Goal: Check status

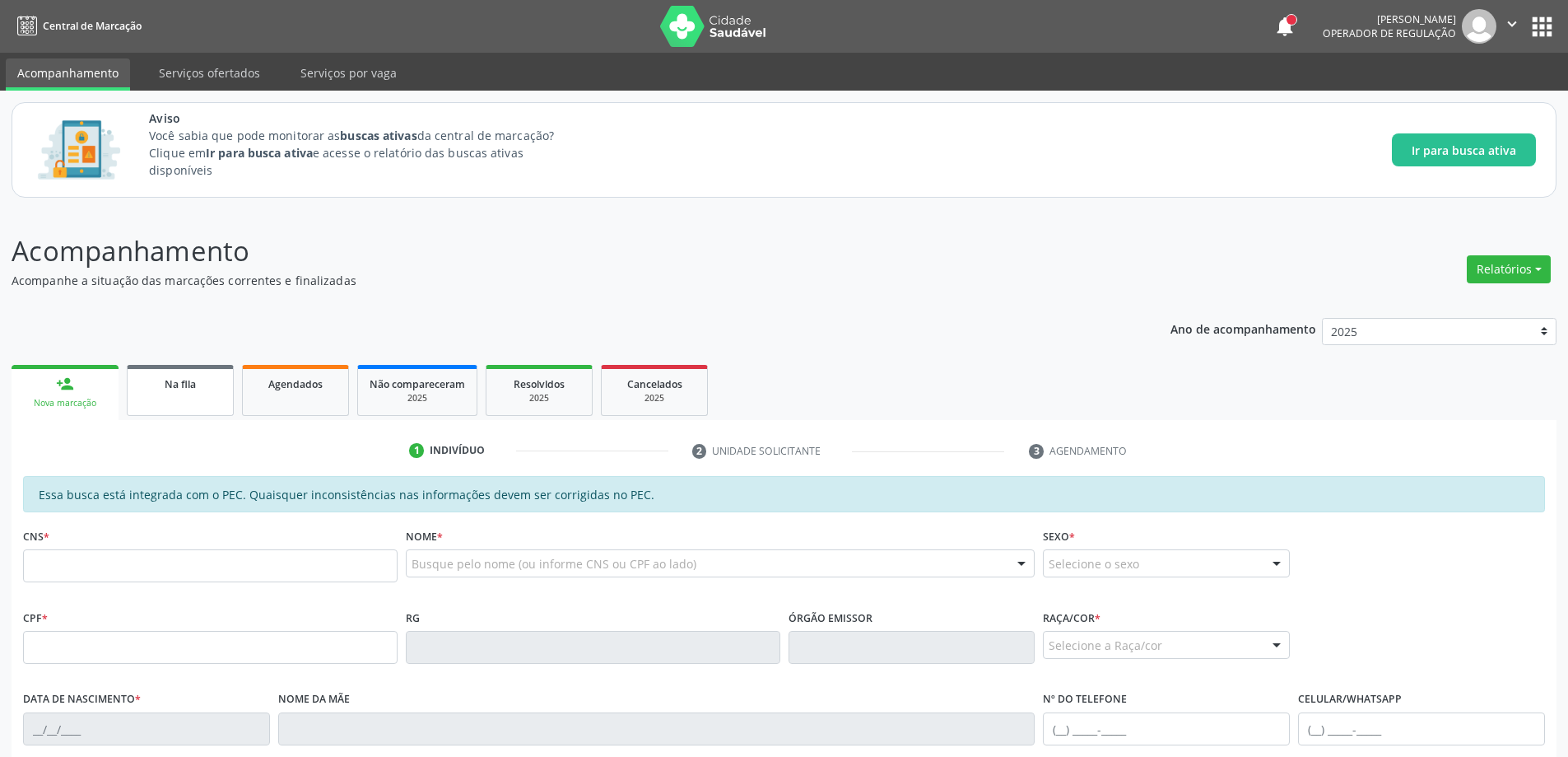
click at [160, 391] on div "Na fila" at bounding box center [180, 383] width 83 height 17
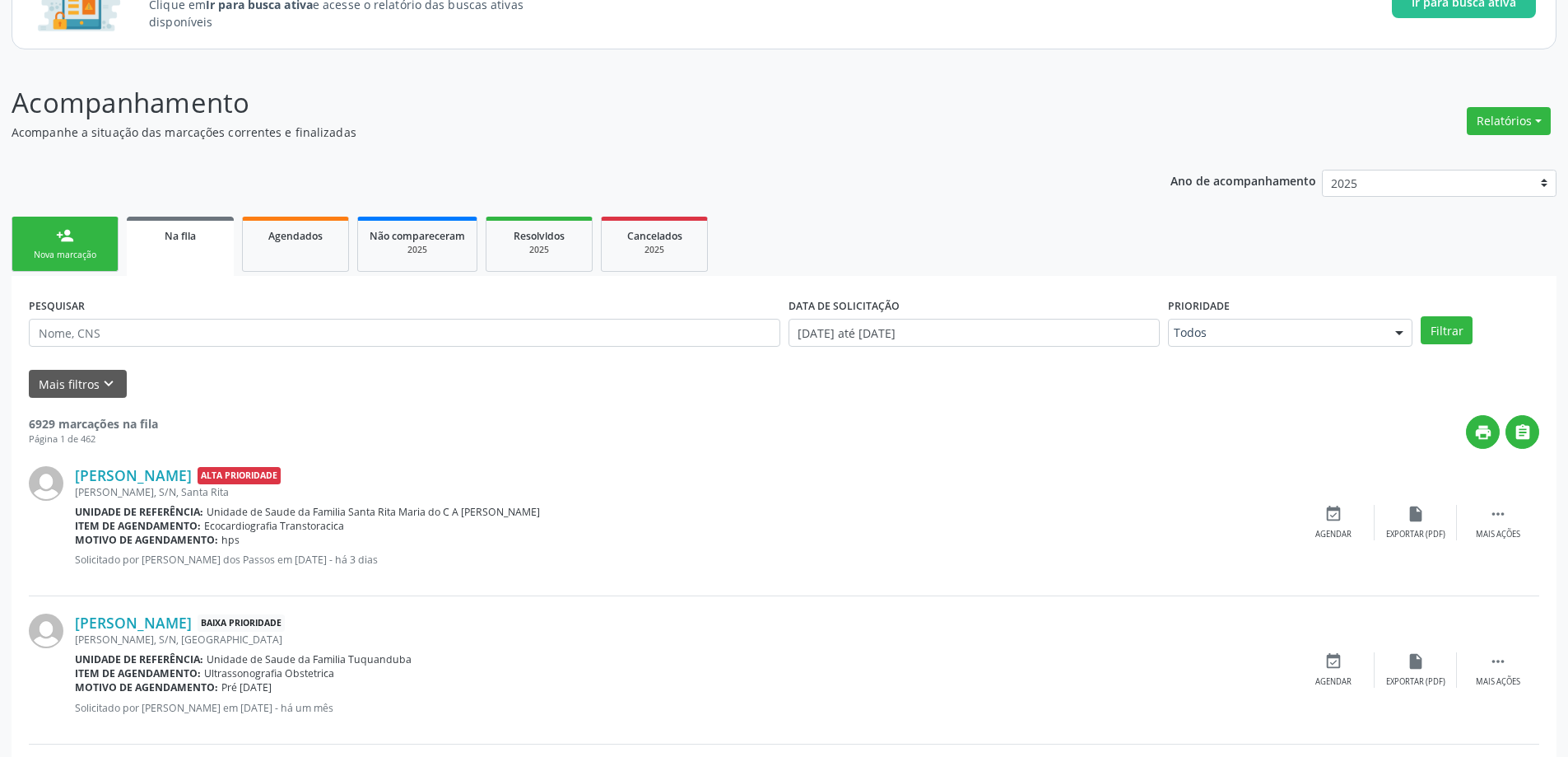
scroll to position [247, 0]
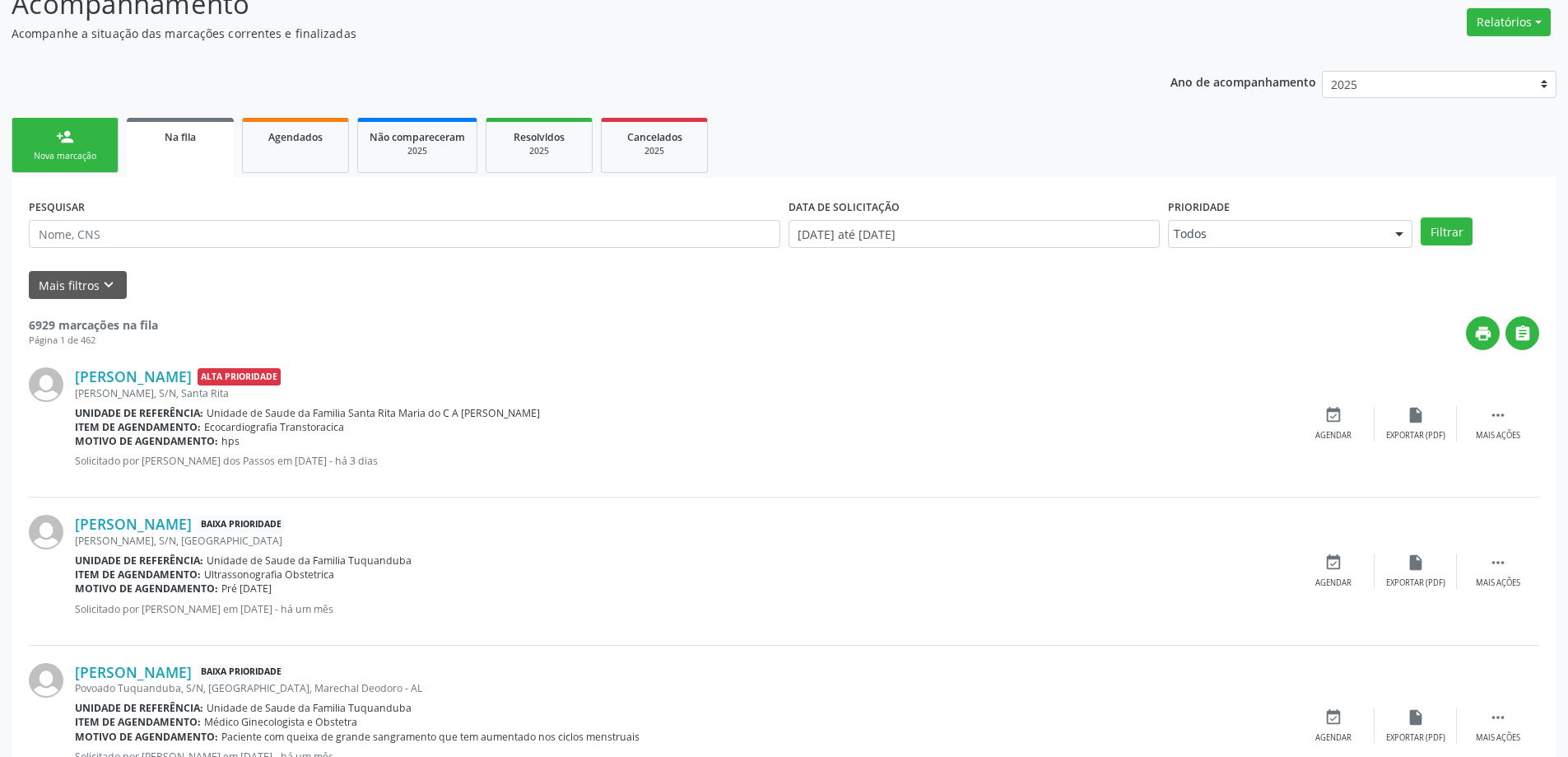
click at [193, 159] on link "Na fila" at bounding box center [180, 147] width 107 height 59
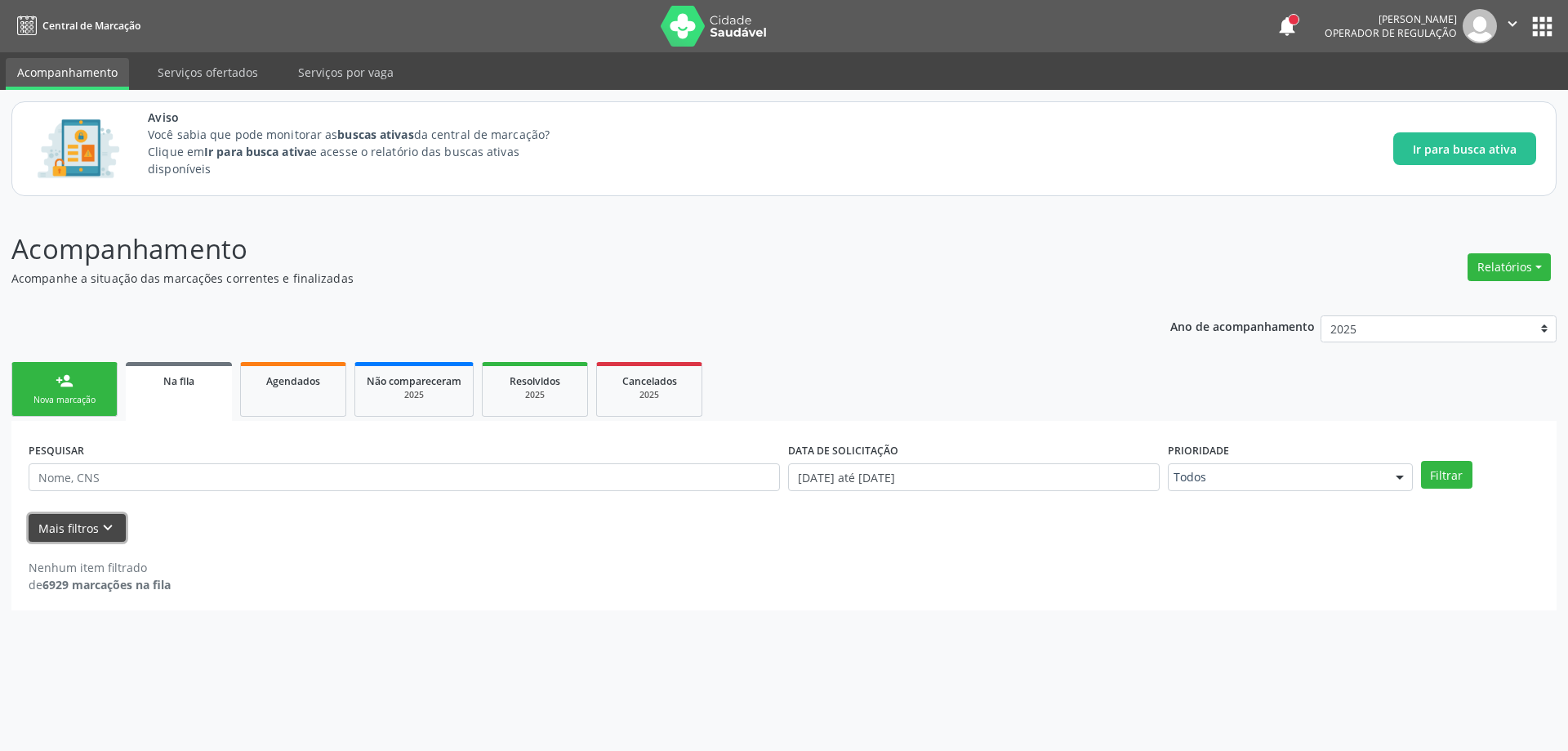
click at [84, 534] on button "Mais filtros keyboard_arrow_down" at bounding box center [77, 528] width 97 height 29
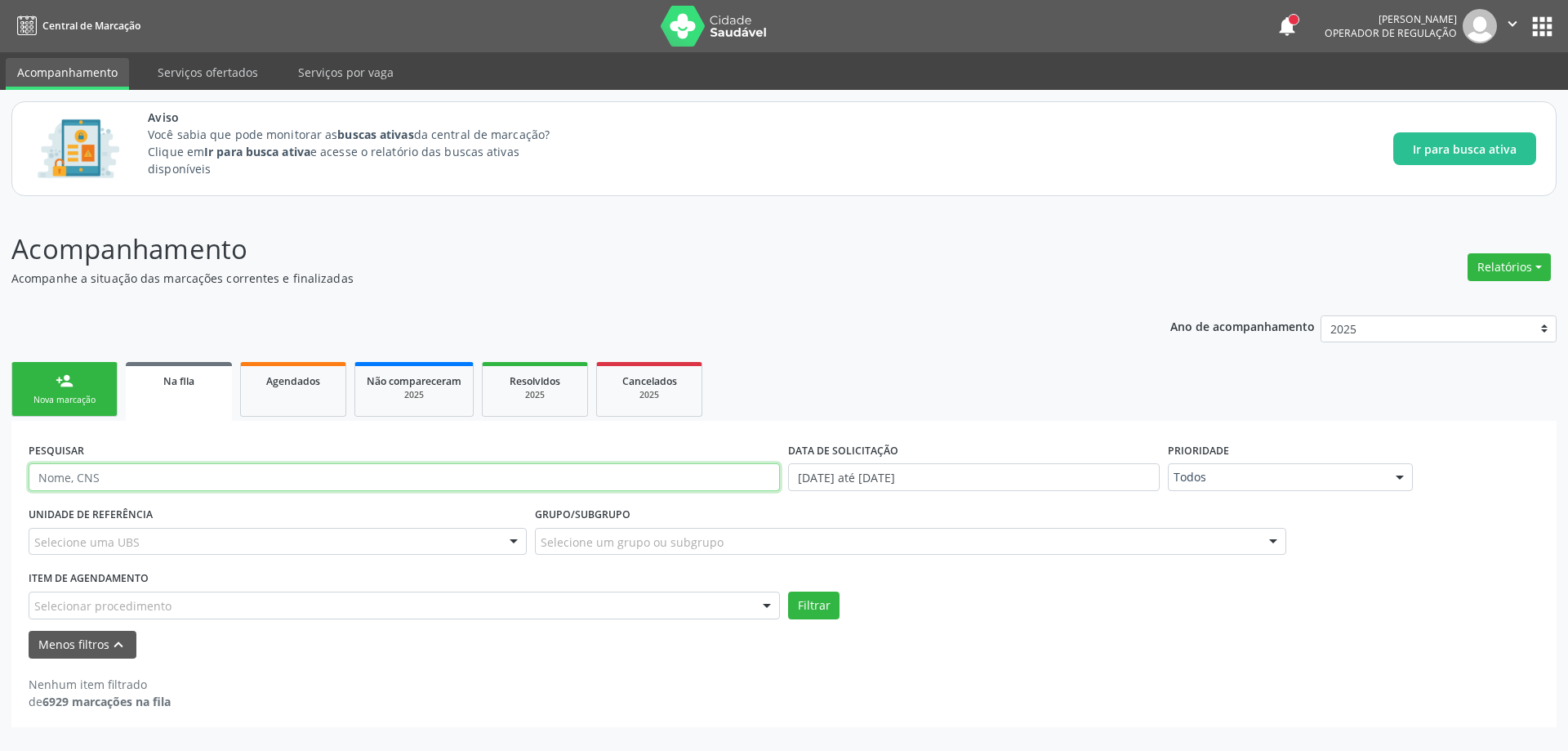
paste input "709201213290038"
click at [817, 610] on button "Filtrar" at bounding box center [813, 606] width 51 height 28
click at [210, 471] on input "709201213290038" at bounding box center [405, 477] width 752 height 28
type input "7"
click at [178, 607] on div "Selecionar procedimento" at bounding box center [405, 606] width 752 height 28
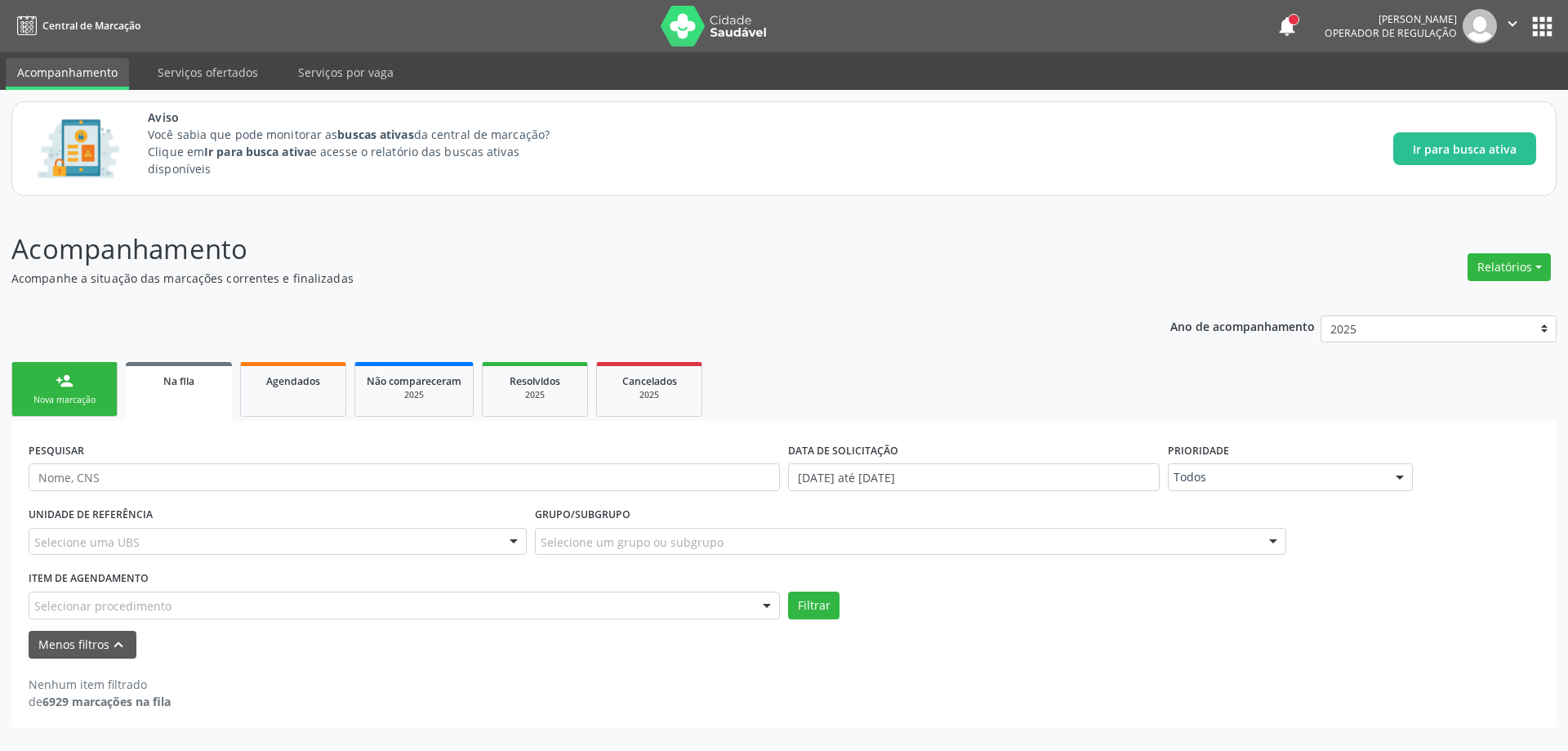
click at [506, 221] on div "Acompanhamento Acompanhe a situação das marcações correntes e finalizadas Relat…" at bounding box center [784, 479] width 1568 height 543
paste input "709201213290038"
click at [832, 610] on button "Filtrar" at bounding box center [813, 606] width 51 height 28
click at [194, 405] on link "Na fila" at bounding box center [179, 391] width 106 height 59
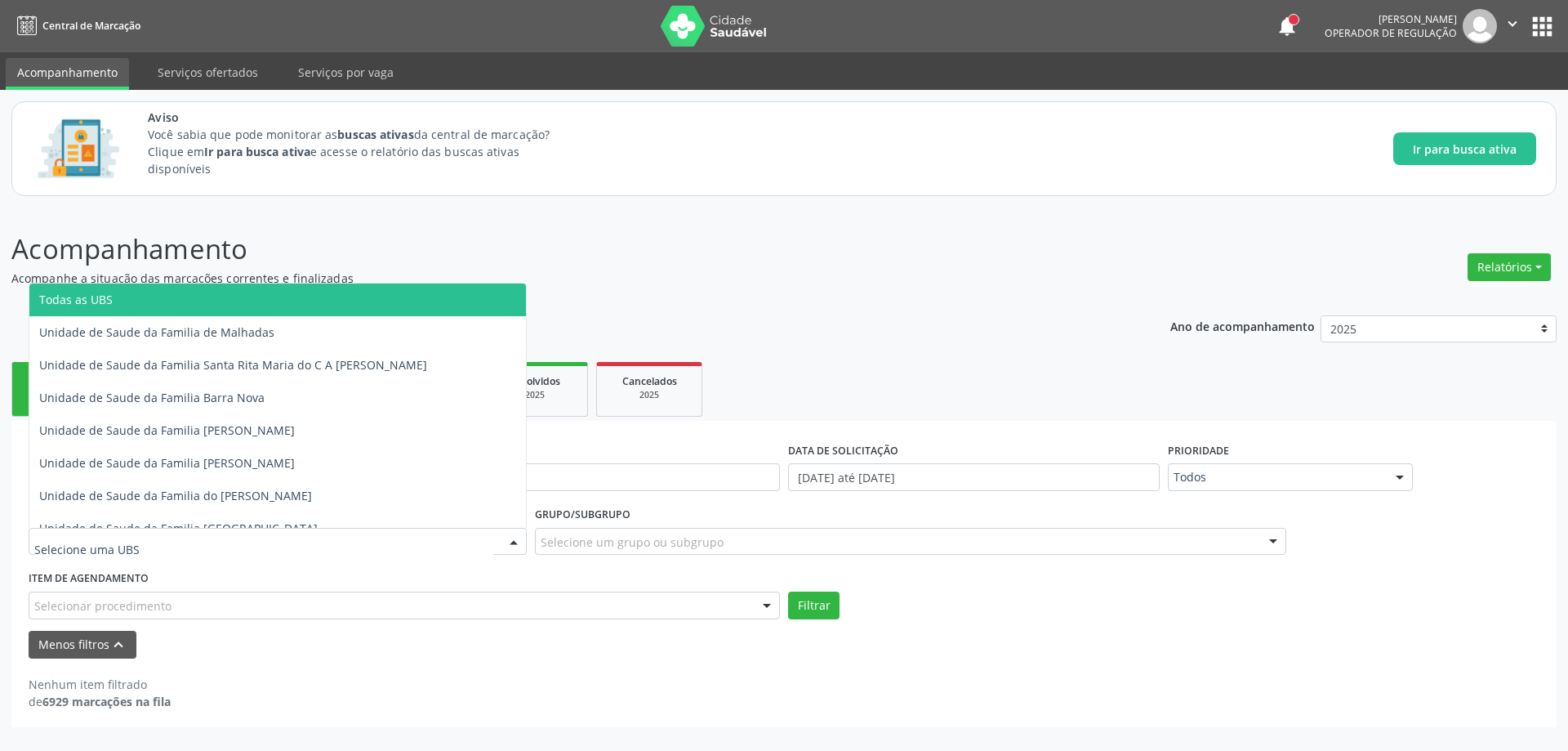
click at [194, 543] on div at bounding box center [277, 542] width 498 height 28
click at [631, 224] on div "Acompanhamento Acompanhe a situação das marcações correntes e finalizadas Relat…" at bounding box center [784, 479] width 1568 height 543
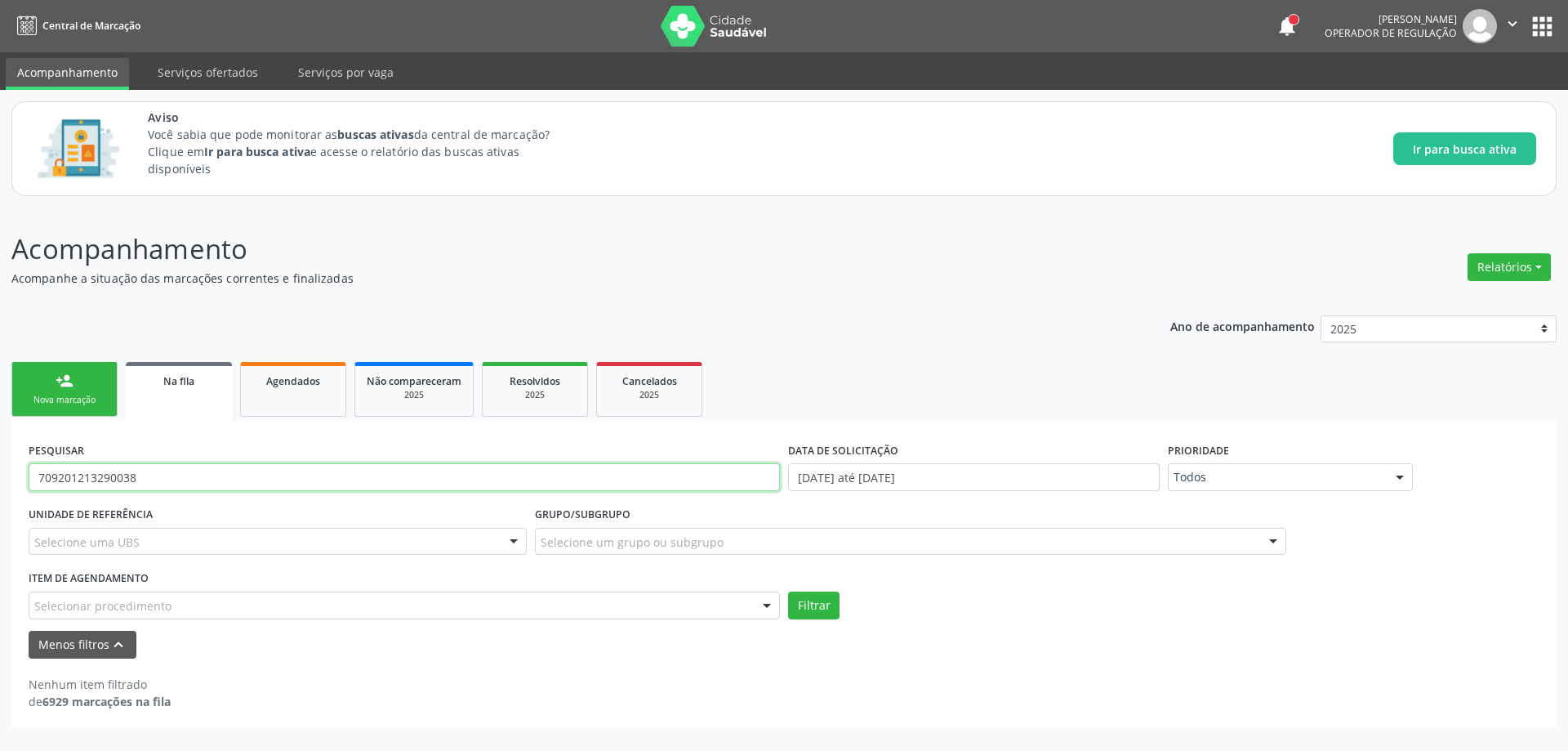
click at [183, 473] on input "709201213290038" at bounding box center [405, 477] width 752 height 28
type input "7"
click at [111, 646] on icon "keyboard_arrow_up" at bounding box center [118, 644] width 18 height 18
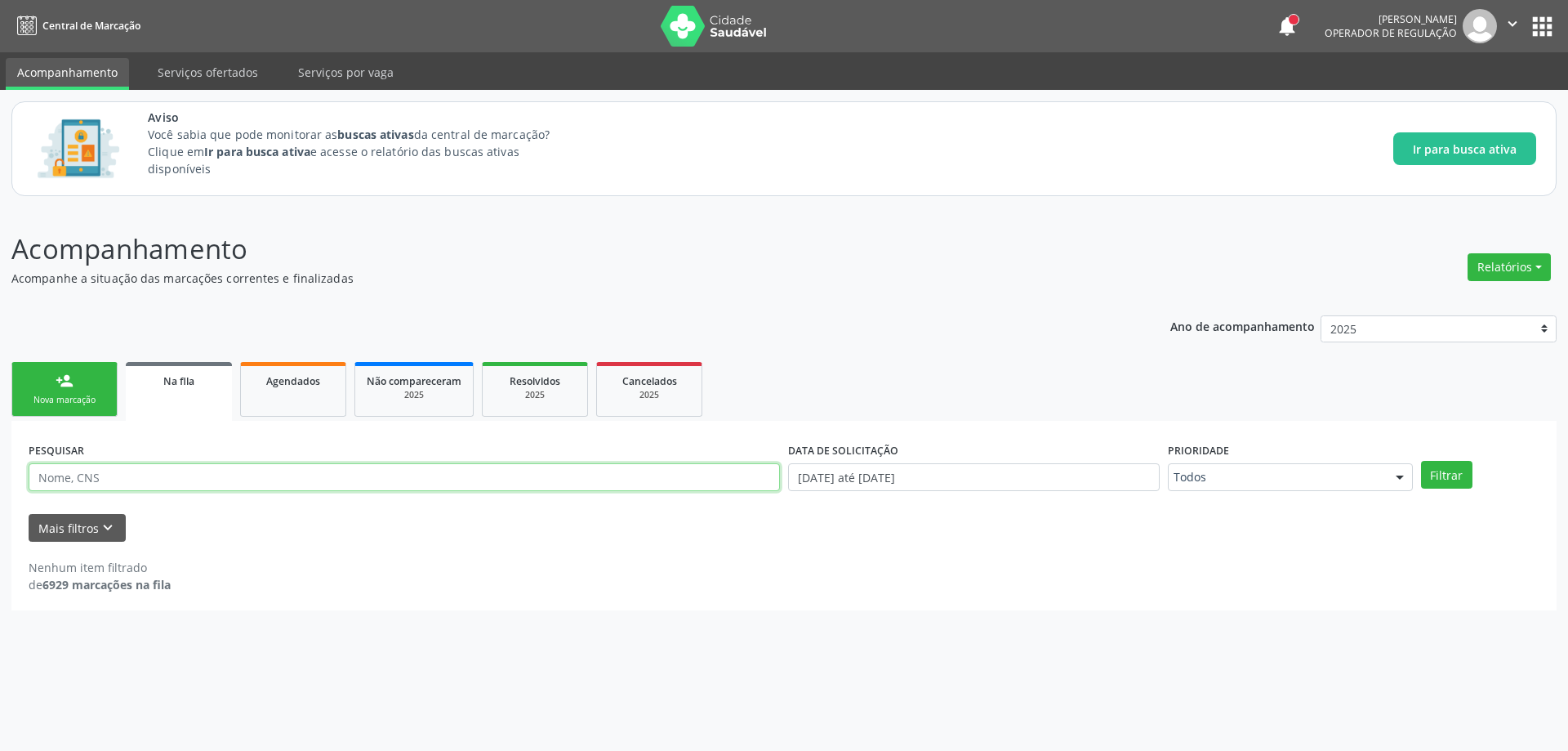
paste input "709201213290038"
click at [1432, 471] on button "Filtrar" at bounding box center [1446, 475] width 51 height 28
click at [155, 404] on link "Na fila" at bounding box center [179, 391] width 106 height 59
click at [162, 386] on div "Na fila" at bounding box center [179, 380] width 84 height 17
click at [208, 477] on input "709201213290038" at bounding box center [405, 477] width 752 height 28
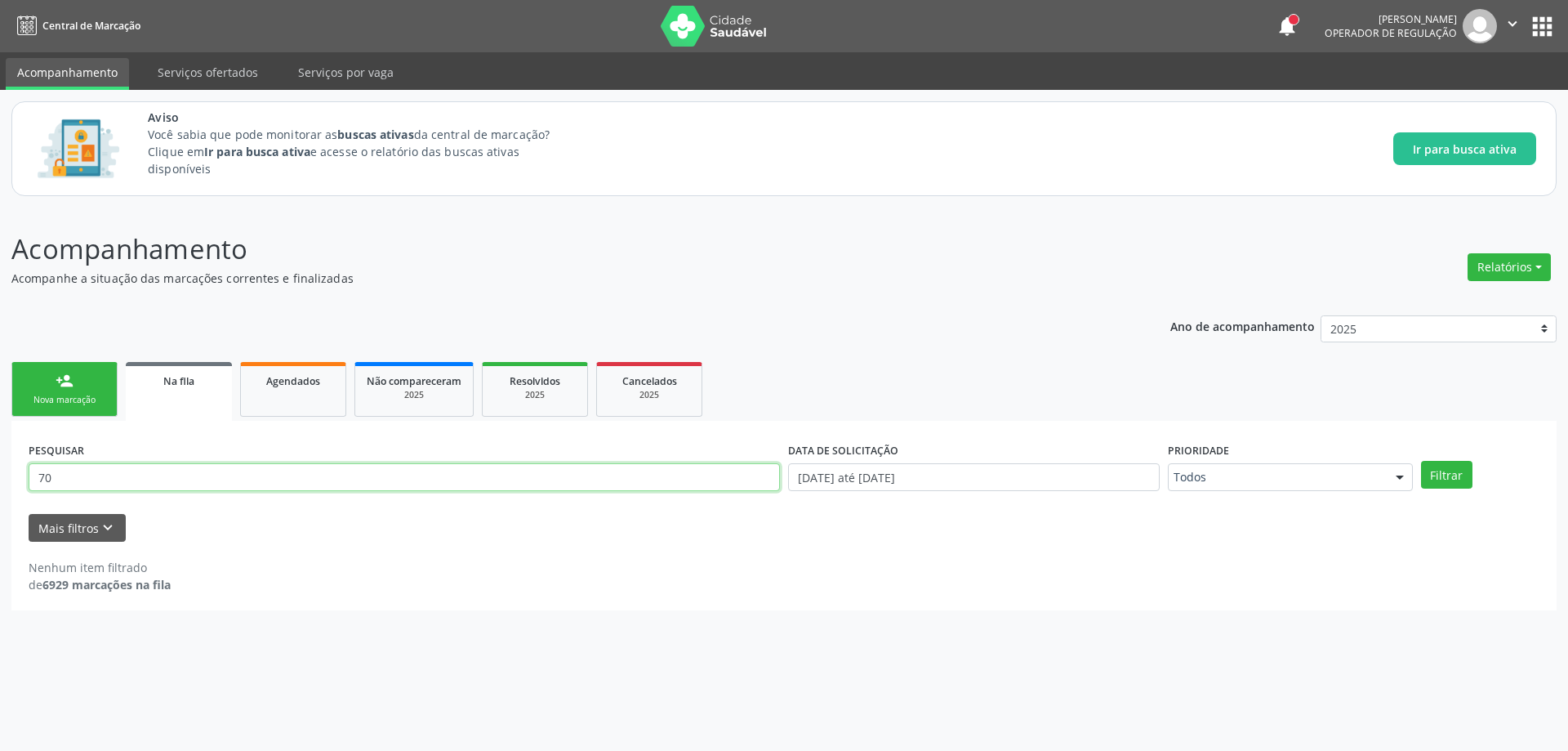
type input "7"
